Goal: Task Accomplishment & Management: Use online tool/utility

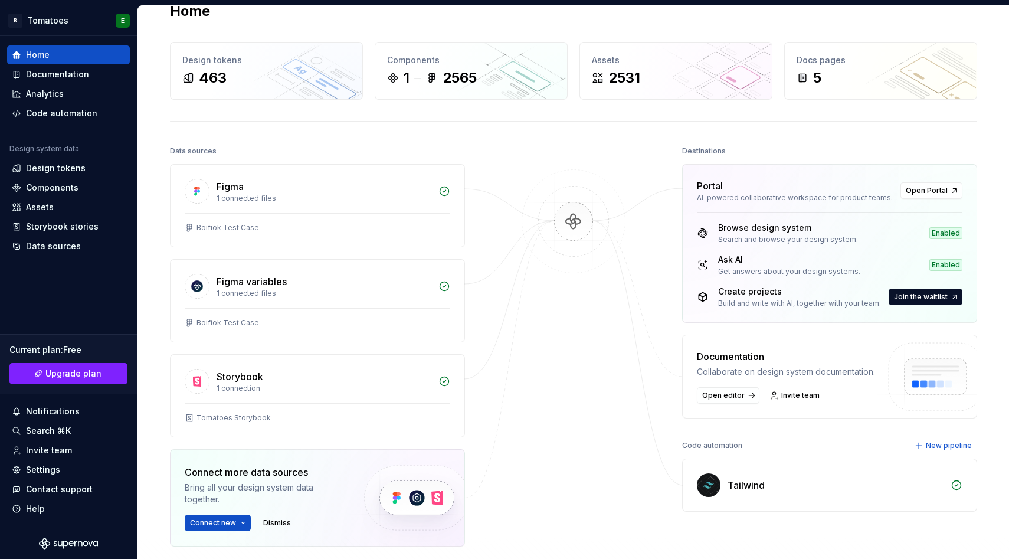
scroll to position [27, 0]
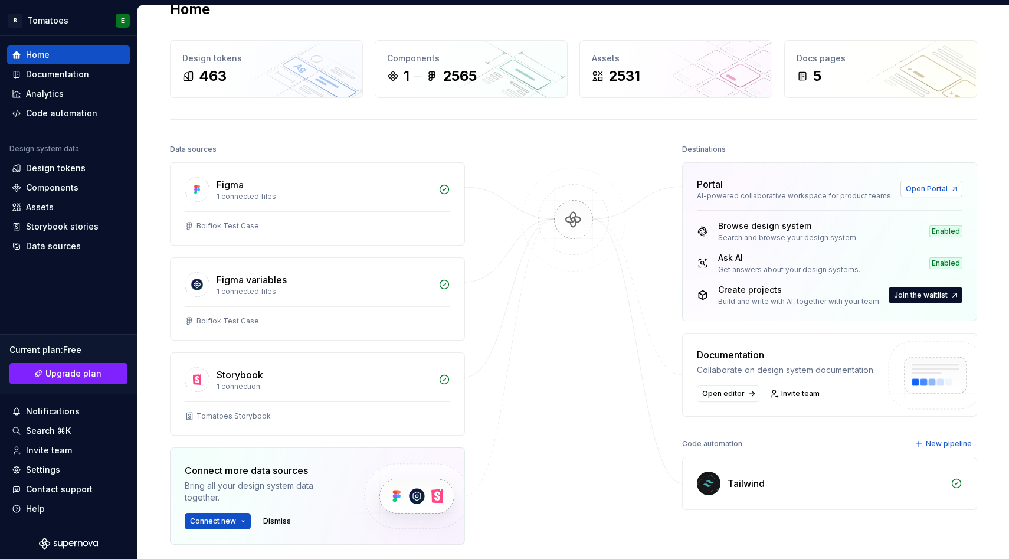
click at [938, 186] on span "Open Portal" at bounding box center [927, 188] width 42 height 9
click at [52, 244] on div "Data sources" at bounding box center [53, 246] width 55 height 12
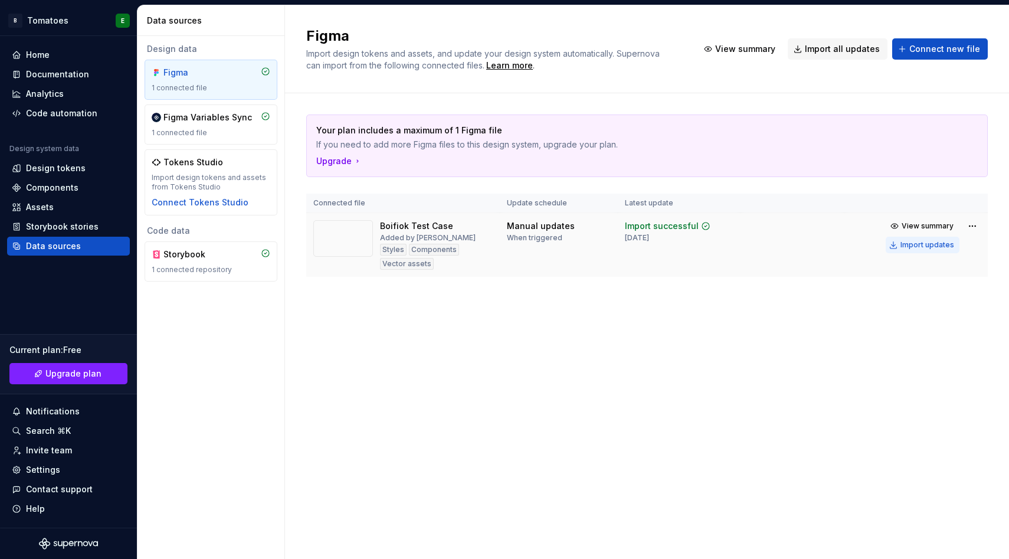
click at [939, 240] on div "Import updates" at bounding box center [927, 244] width 54 height 9
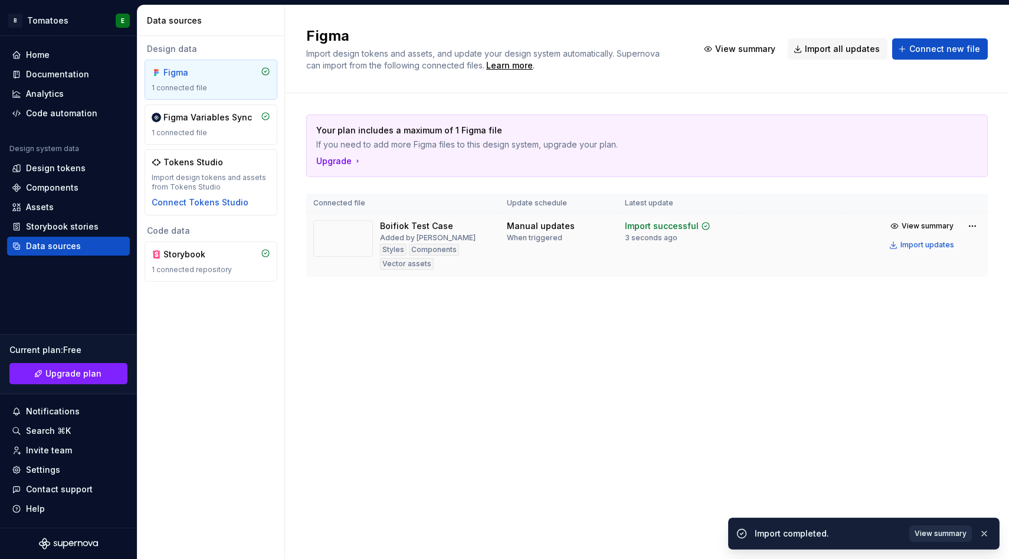
click at [945, 534] on span "View summary" at bounding box center [940, 533] width 52 height 9
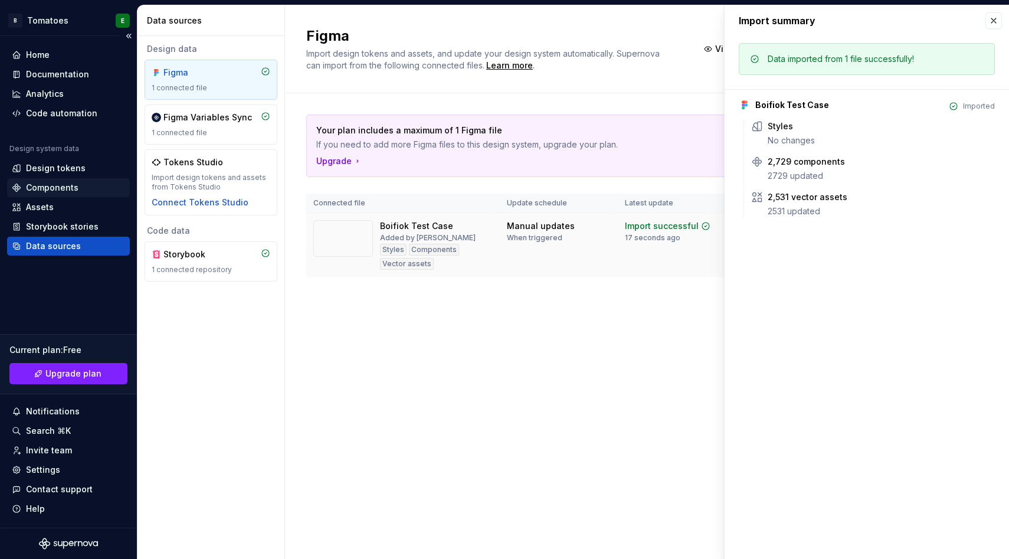
click at [50, 185] on div "Components" at bounding box center [52, 188] width 53 height 12
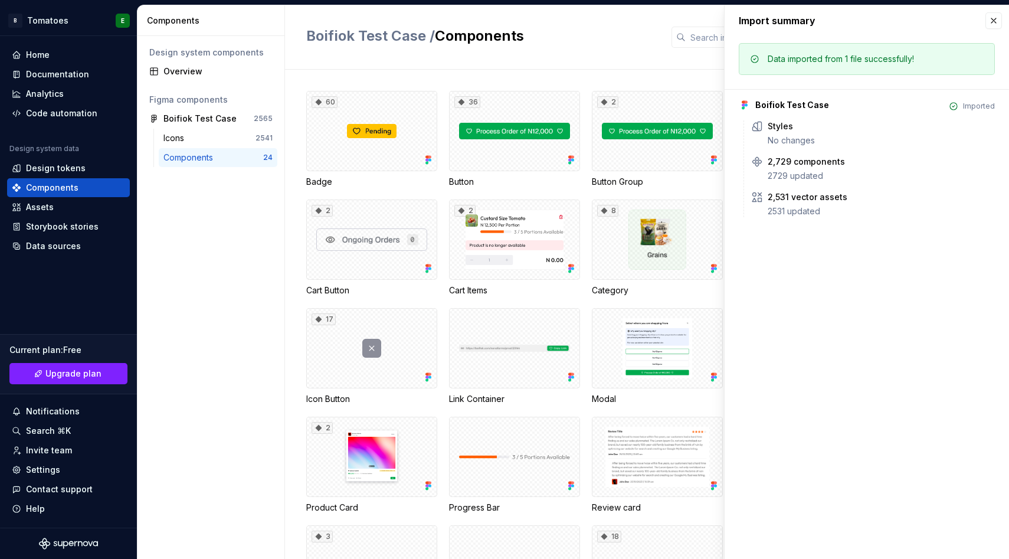
click at [215, 157] on div "Components" at bounding box center [190, 158] width 54 height 12
click at [392, 145] on div "60" at bounding box center [371, 131] width 131 height 80
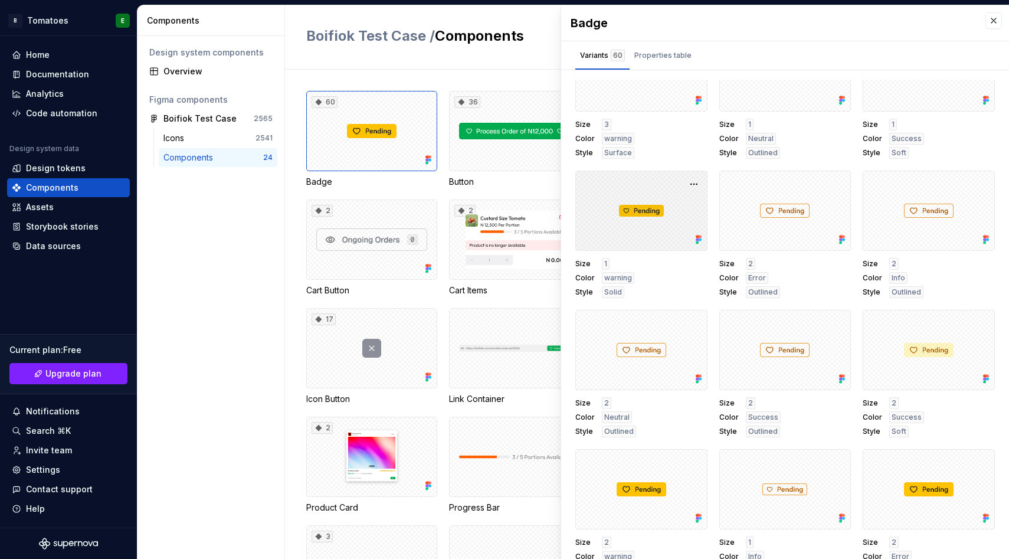
scroll to position [2298, 0]
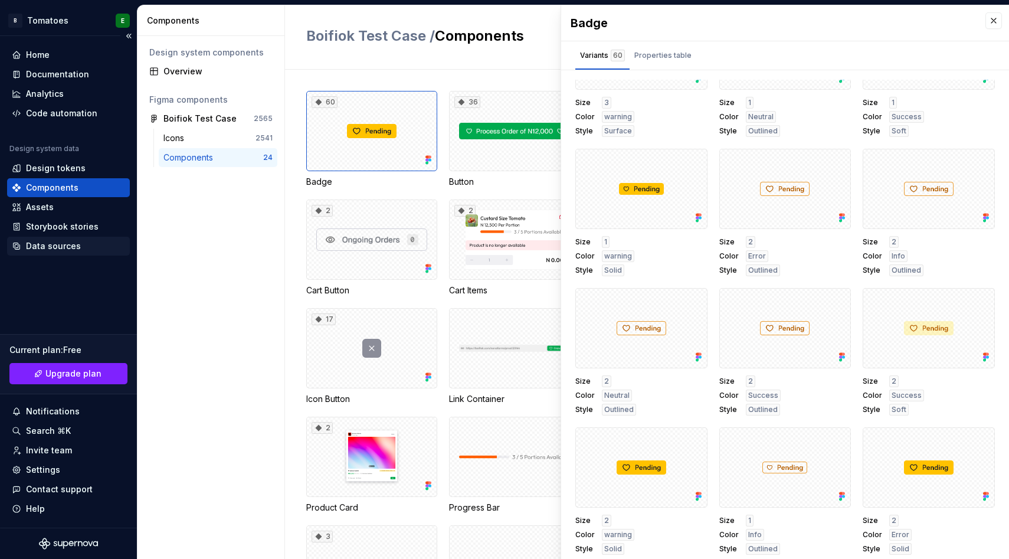
click at [57, 240] on div "Data sources" at bounding box center [68, 246] width 123 height 19
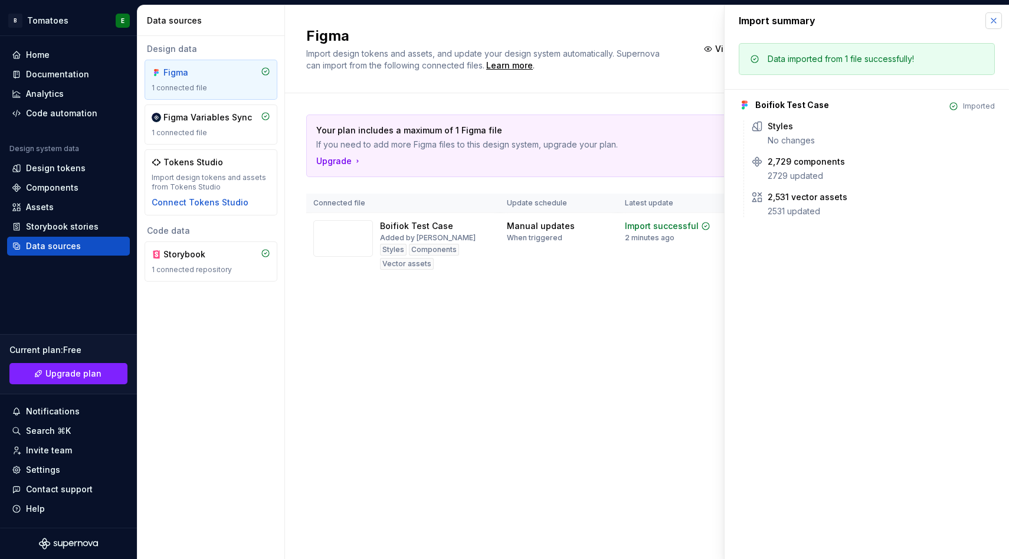
click at [988, 22] on button "button" at bounding box center [993, 20] width 17 height 17
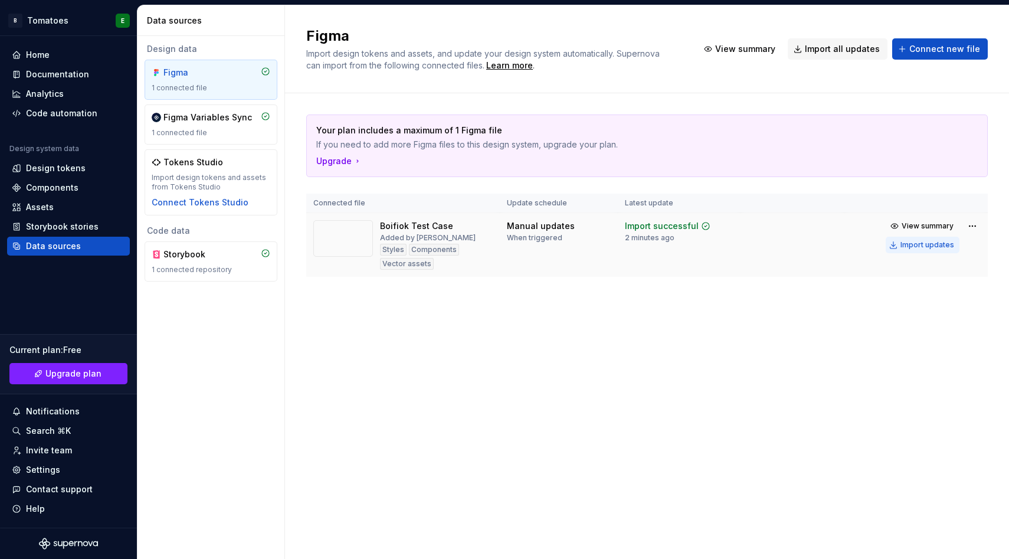
click at [917, 245] on div "Import updates" at bounding box center [927, 244] width 54 height 9
click at [60, 57] on div "Home" at bounding box center [68, 55] width 113 height 12
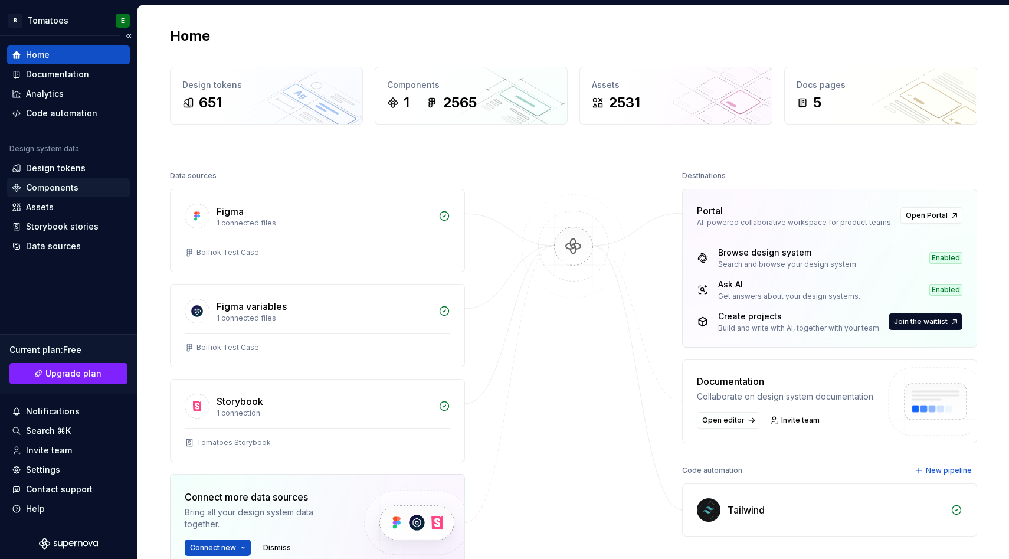
click at [58, 190] on div "Components" at bounding box center [52, 188] width 53 height 12
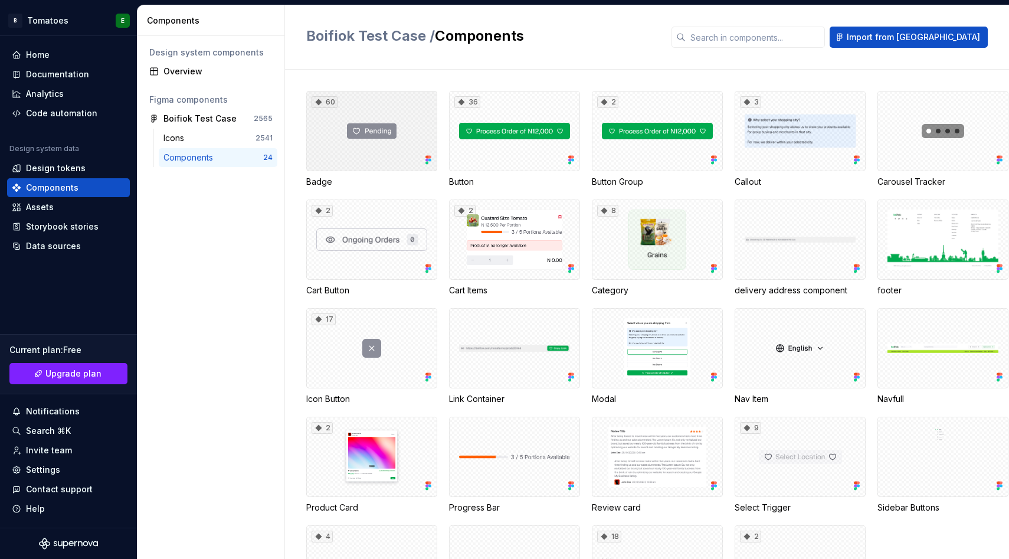
click at [402, 159] on div "60" at bounding box center [371, 131] width 131 height 80
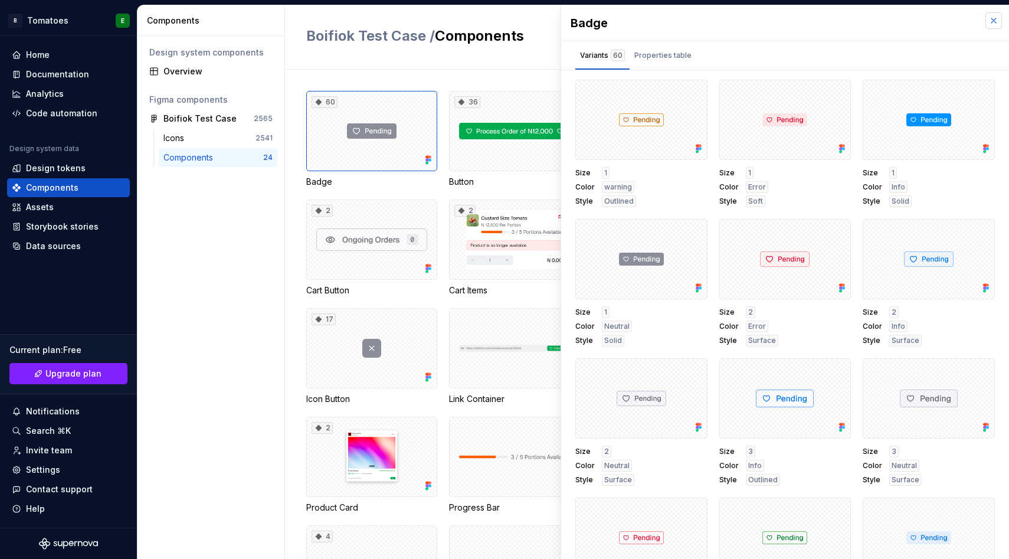
click at [989, 17] on button "button" at bounding box center [993, 20] width 17 height 17
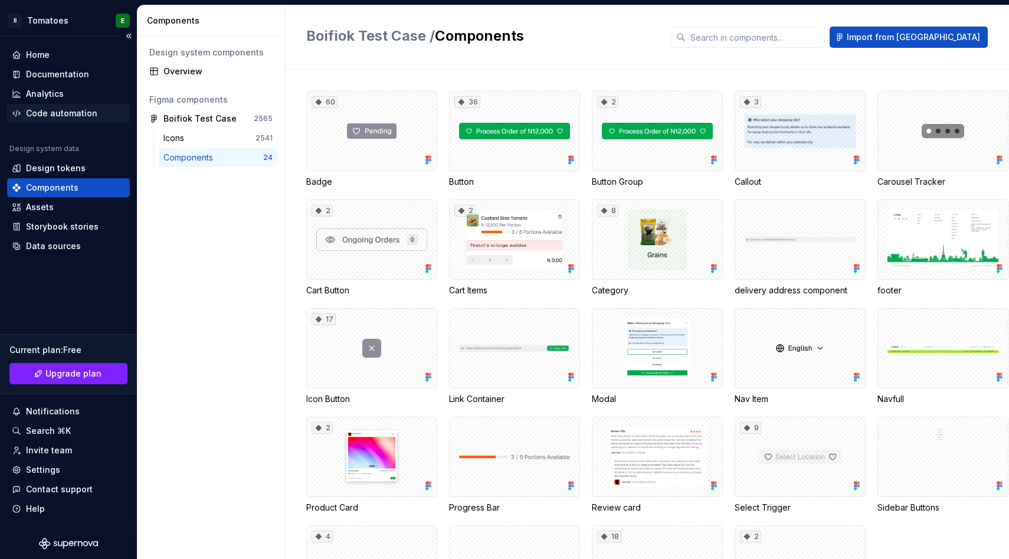
click at [50, 105] on div "Code automation" at bounding box center [68, 113] width 123 height 19
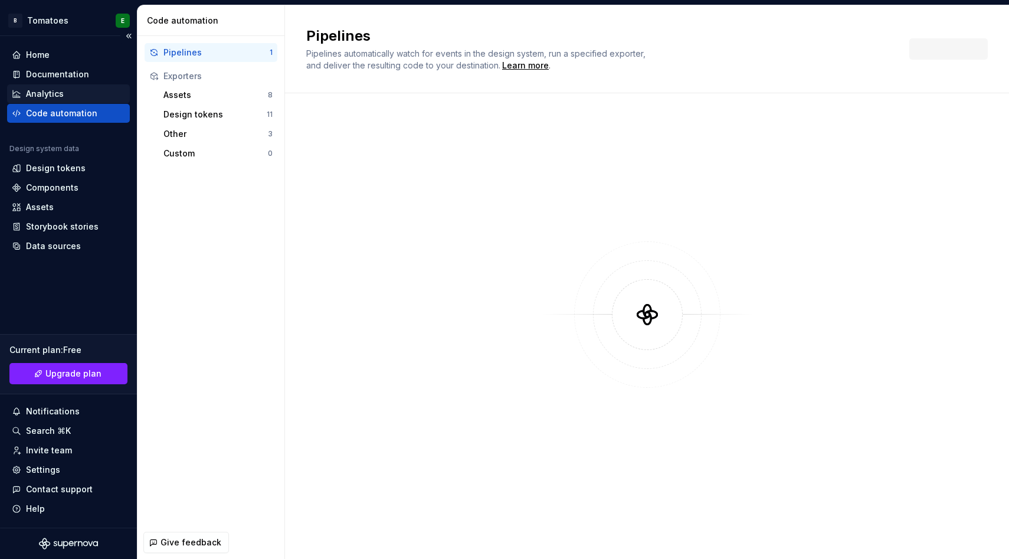
click at [50, 93] on div "Analytics" at bounding box center [45, 94] width 38 height 12
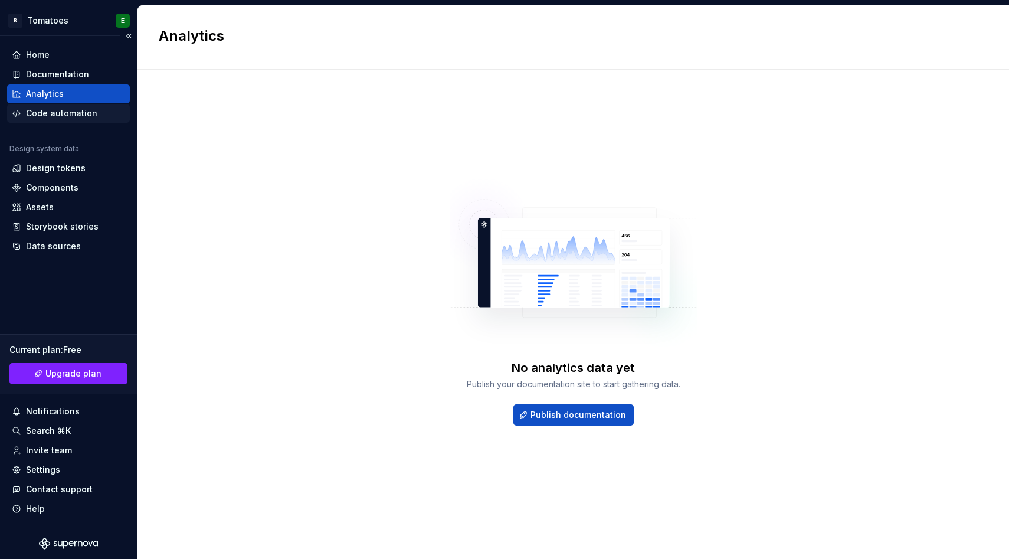
click at [47, 109] on div "Code automation" at bounding box center [61, 113] width 71 height 12
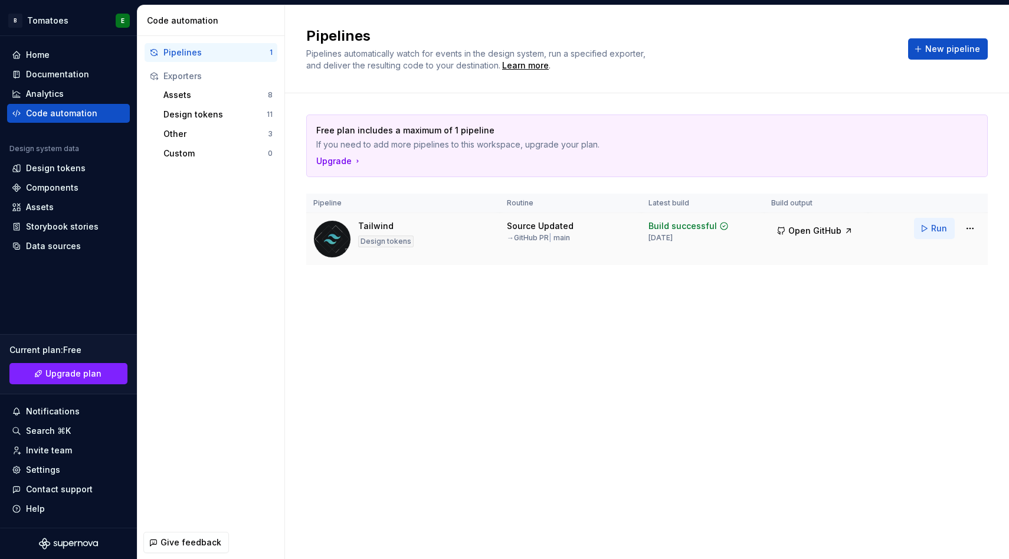
click at [945, 221] on button "Run" at bounding box center [934, 228] width 41 height 21
click at [41, 241] on div "Data sources" at bounding box center [53, 246] width 55 height 12
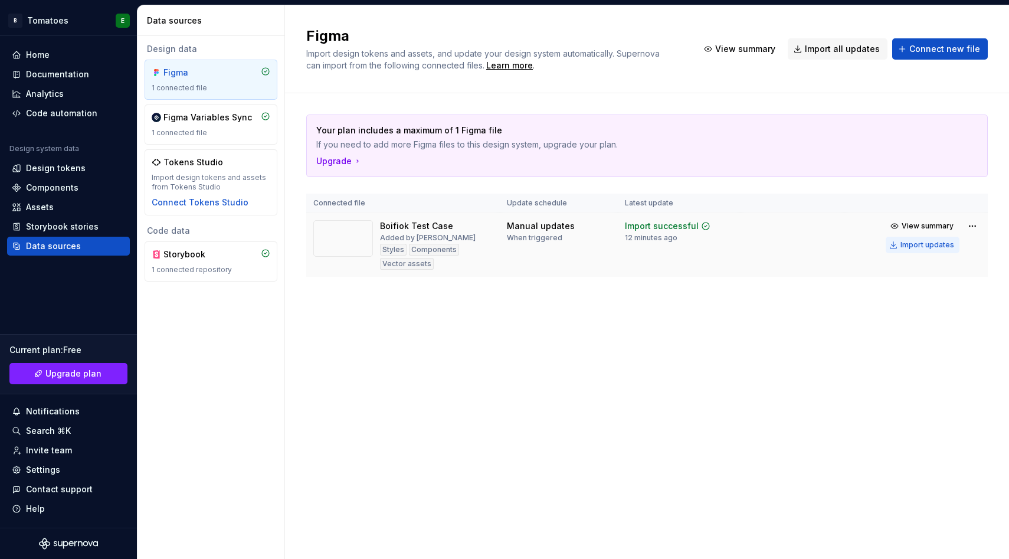
click at [925, 243] on div "Import updates" at bounding box center [927, 244] width 54 height 9
click at [56, 108] on div "Code automation" at bounding box center [61, 113] width 71 height 12
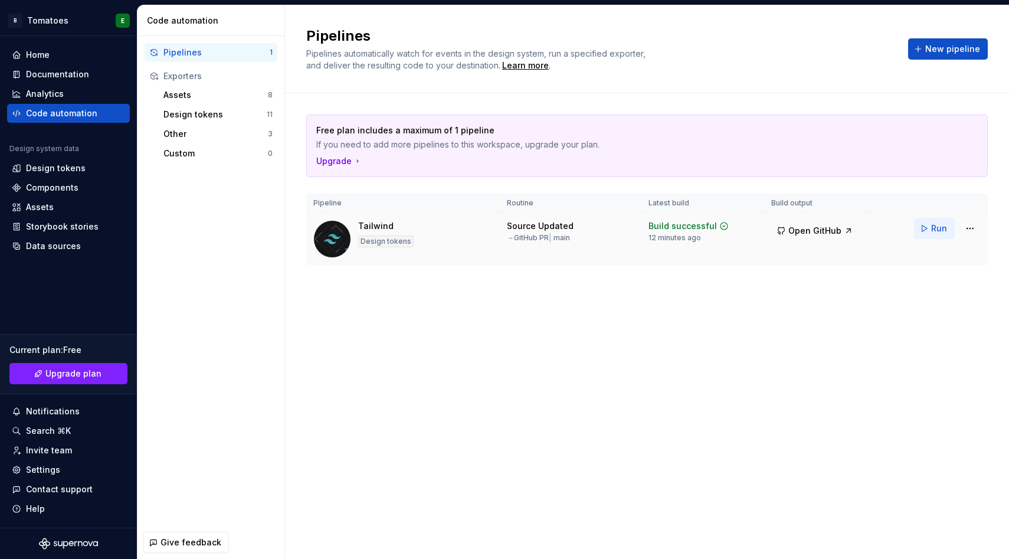
click at [933, 231] on span "Run" at bounding box center [939, 228] width 16 height 12
